Goal: Navigation & Orientation: Find specific page/section

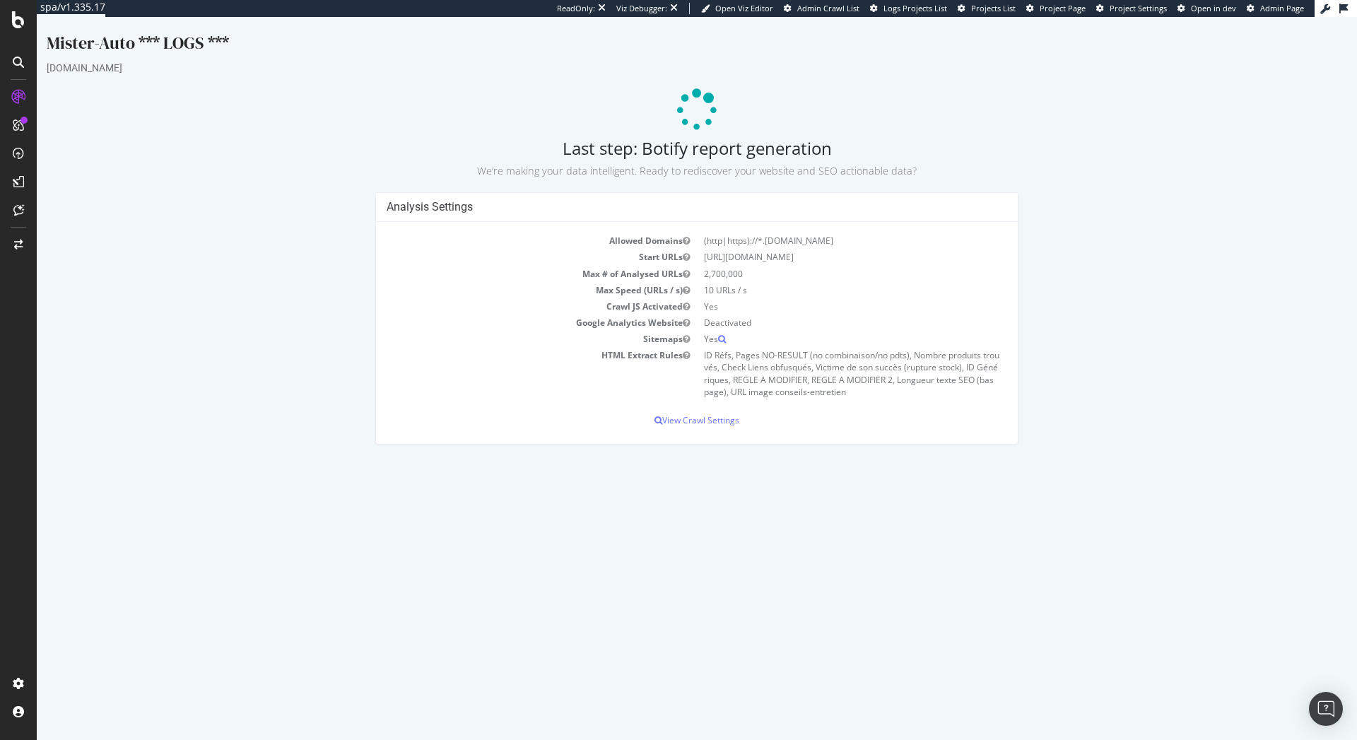
click at [428, 459] on html "Mister-Auto *** LOGS *** mister-auto.com Last step: Botify report generation We…" at bounding box center [697, 238] width 1321 height 442
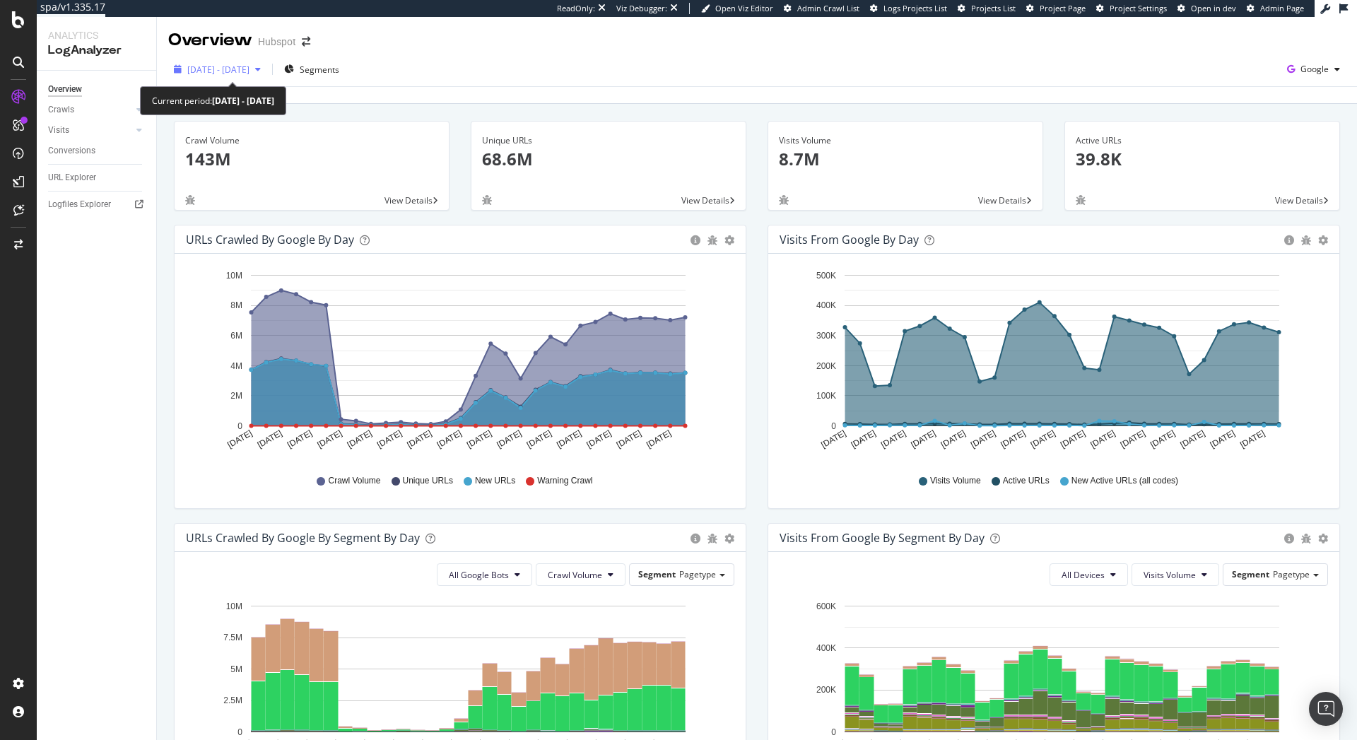
click at [238, 66] on span "2025 Jul. 10th - Aug. 8th" at bounding box center [218, 70] width 62 height 12
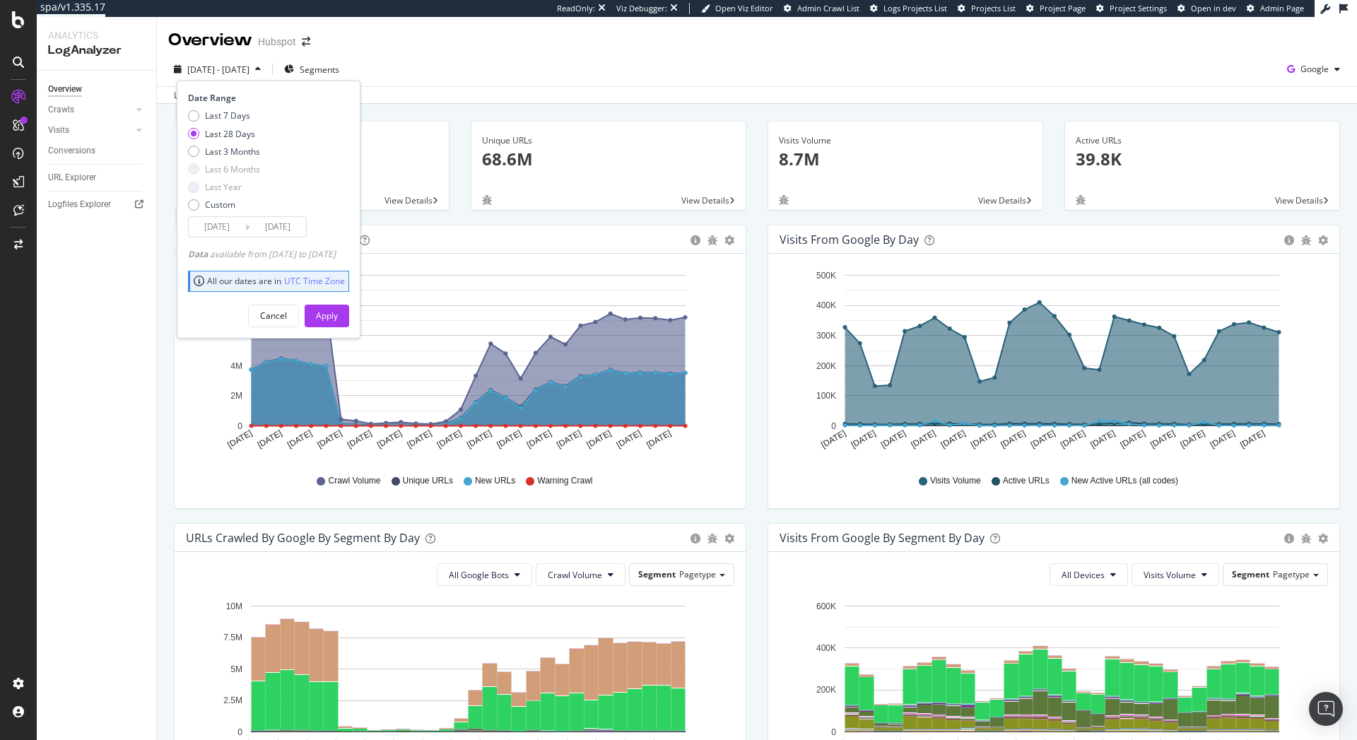
click at [233, 136] on div "Last 28 Days" at bounding box center [230, 134] width 50 height 12
click at [338, 314] on div "Apply" at bounding box center [327, 316] width 22 height 12
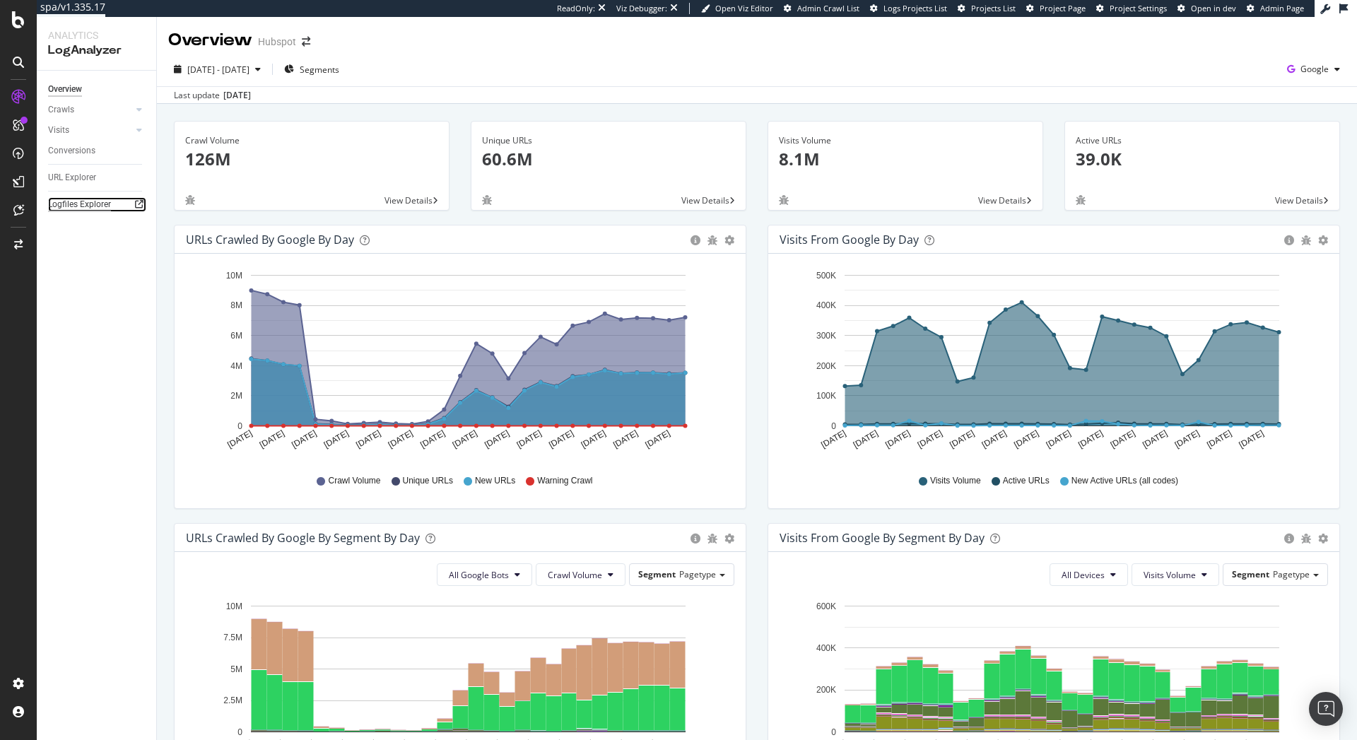
click at [98, 203] on div "Logfiles Explorer" at bounding box center [79, 204] width 63 height 15
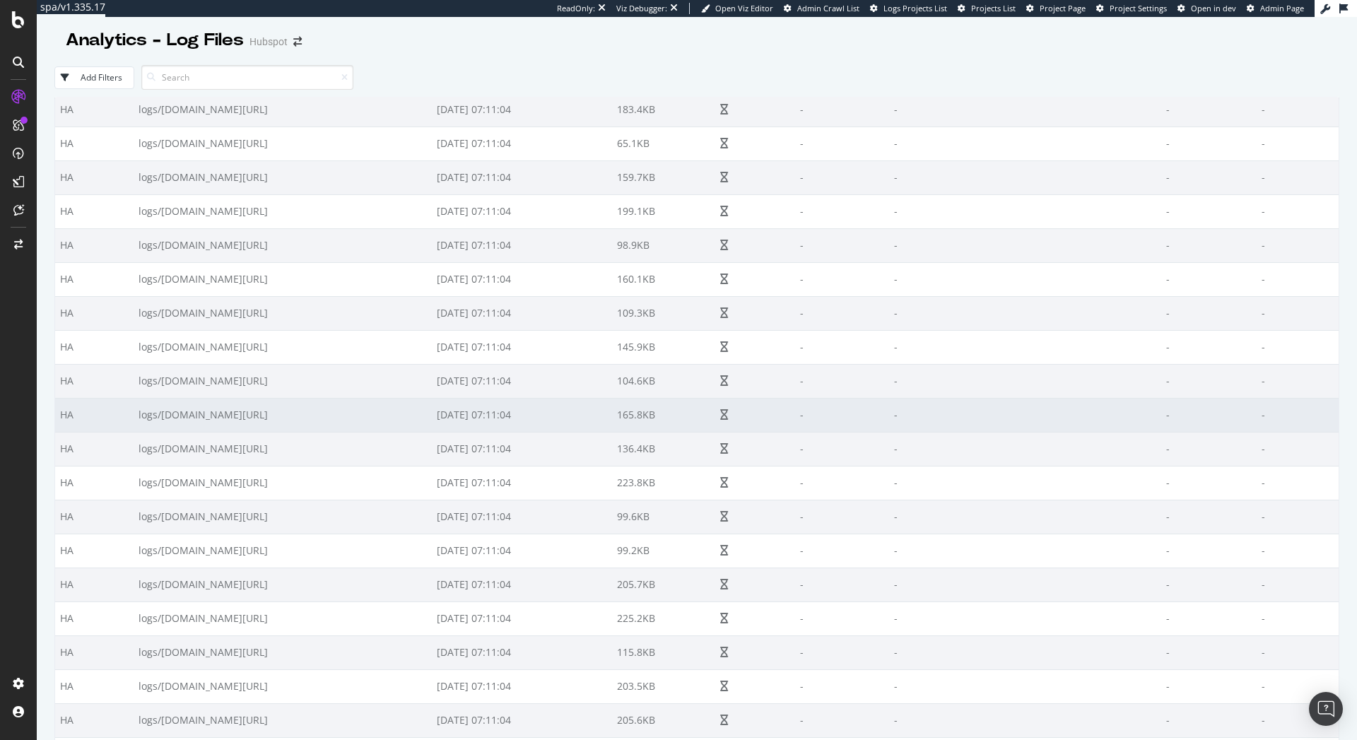
scroll to position [16490, 0]
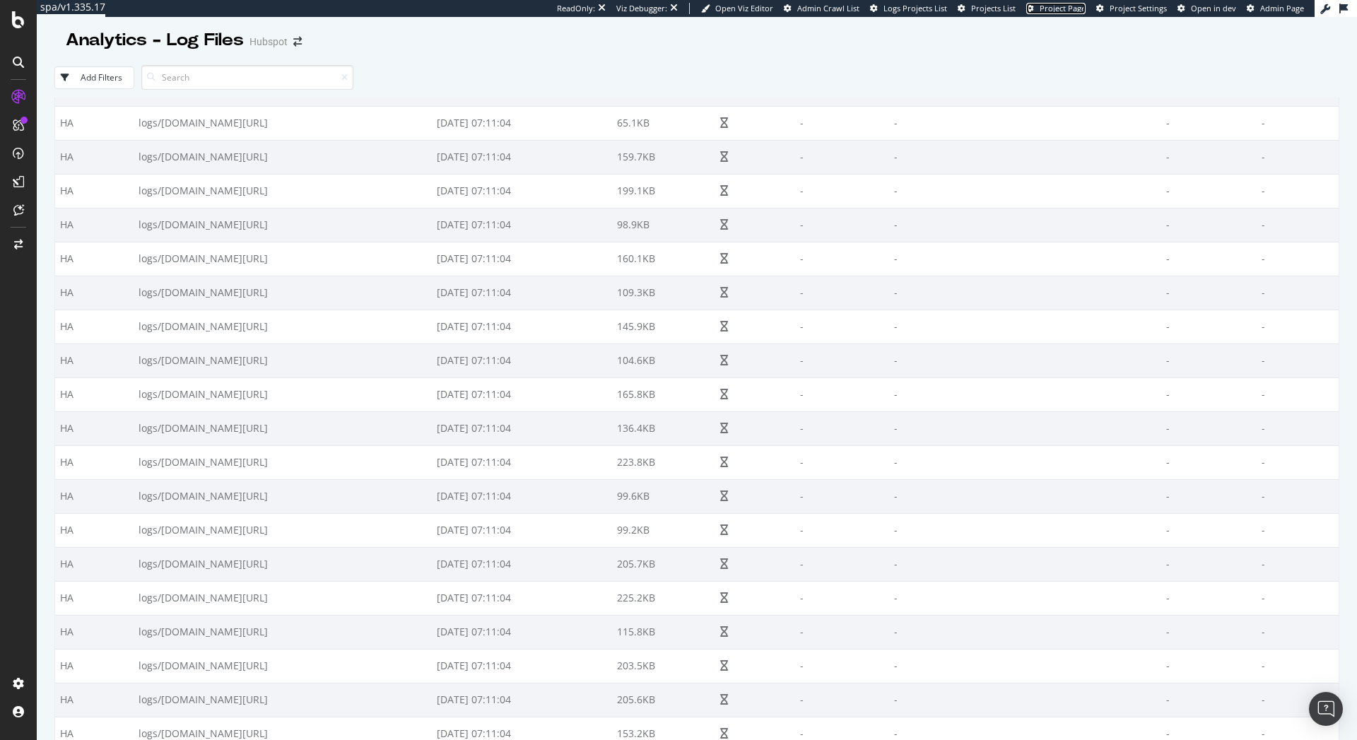
click at [1073, 11] on span "Project Page" at bounding box center [1063, 8] width 46 height 11
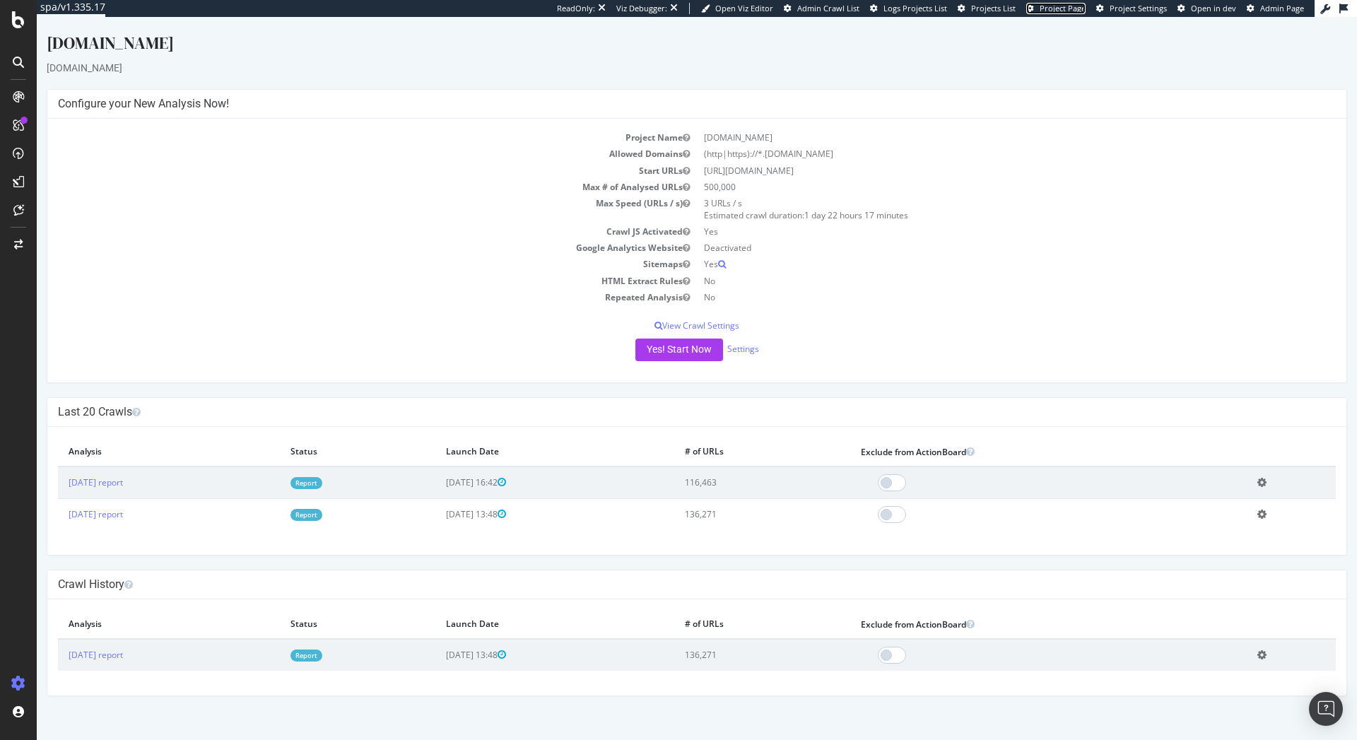
click at [1058, 6] on span "Project Page" at bounding box center [1063, 8] width 46 height 11
